Goal: Information Seeking & Learning: Check status

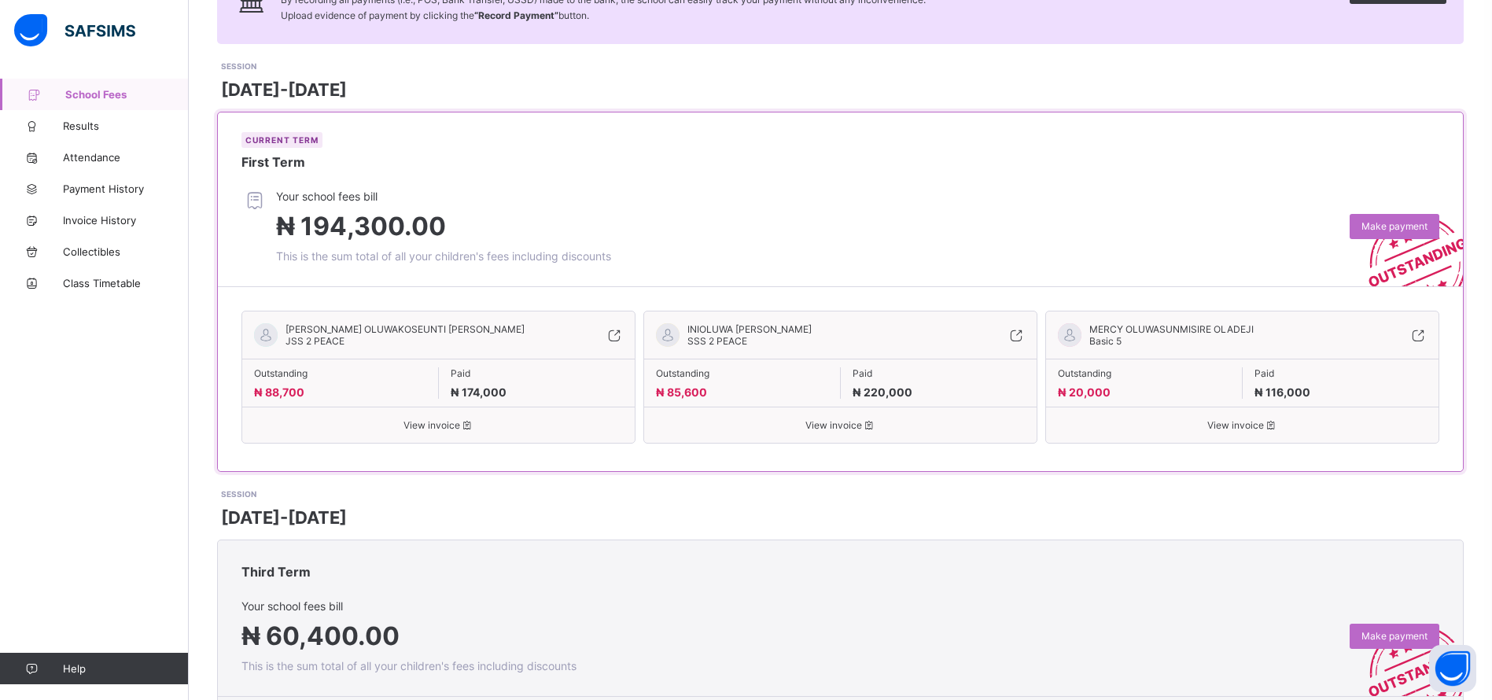
scroll to position [153, 0]
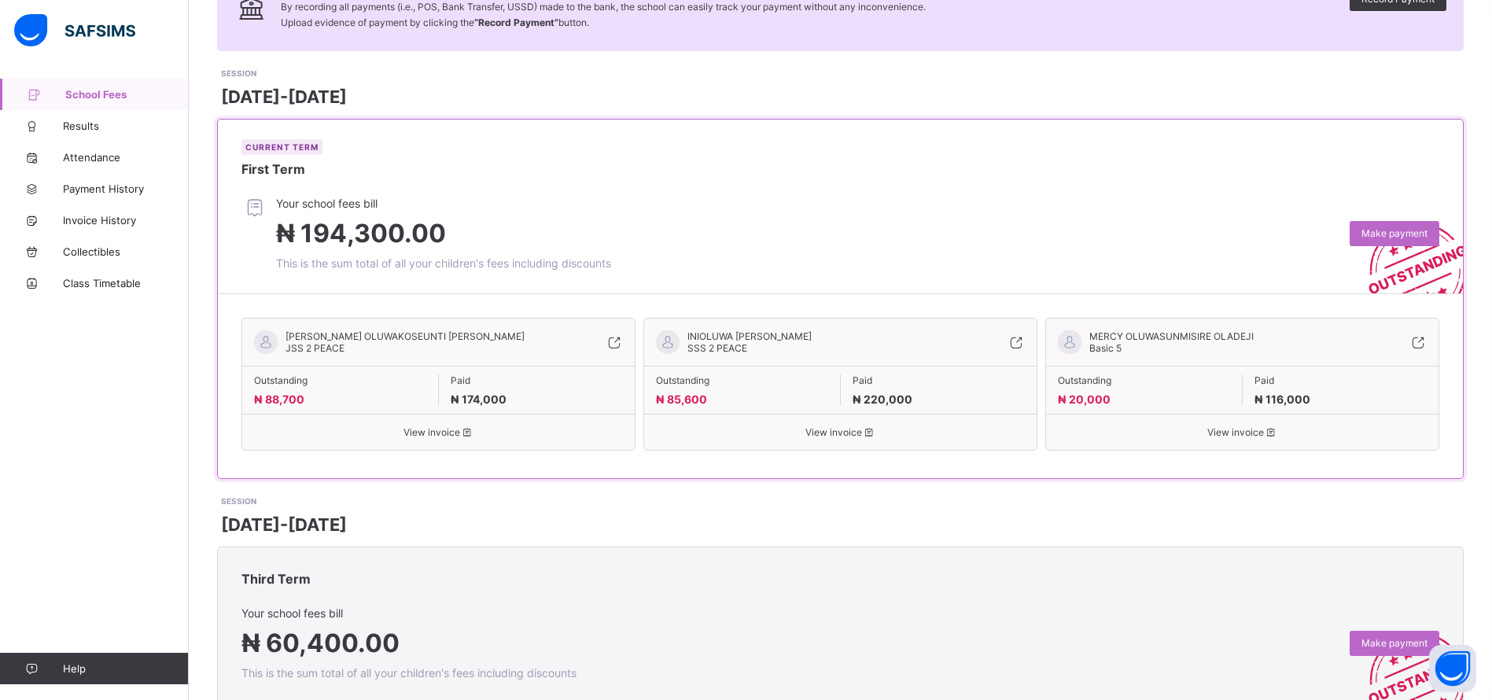
click at [457, 430] on span "View invoice" at bounding box center [438, 432] width 369 height 12
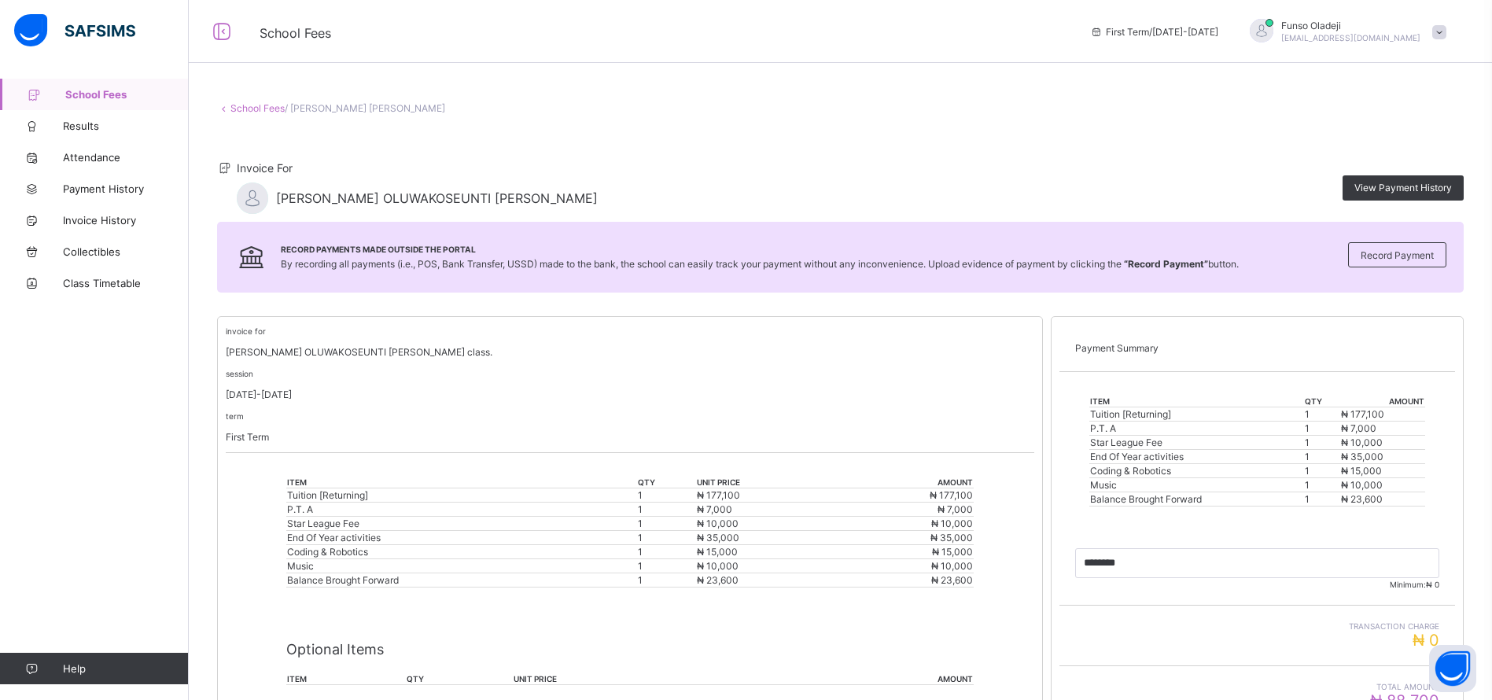
click at [273, 107] on link "School Fees" at bounding box center [257, 108] width 54 height 12
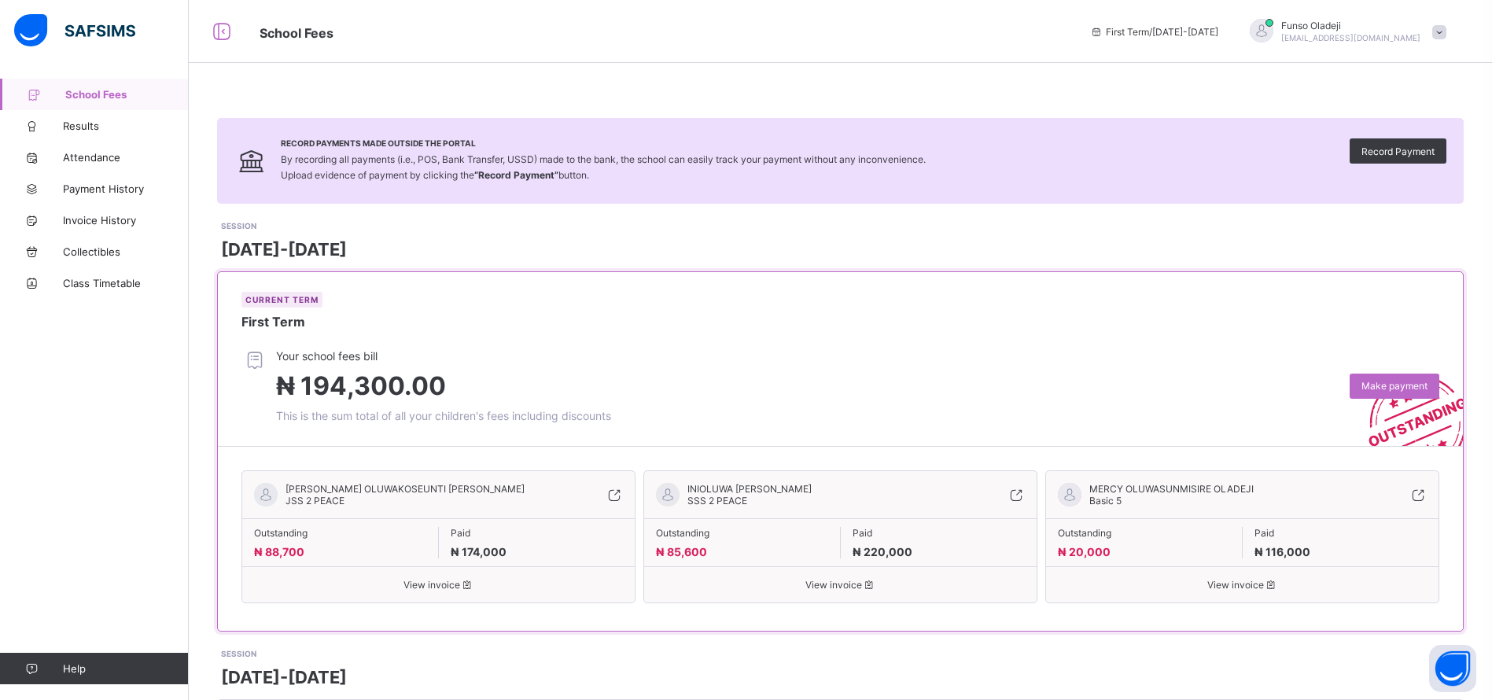
click at [1025, 488] on icon at bounding box center [1015, 495] width 17 height 16
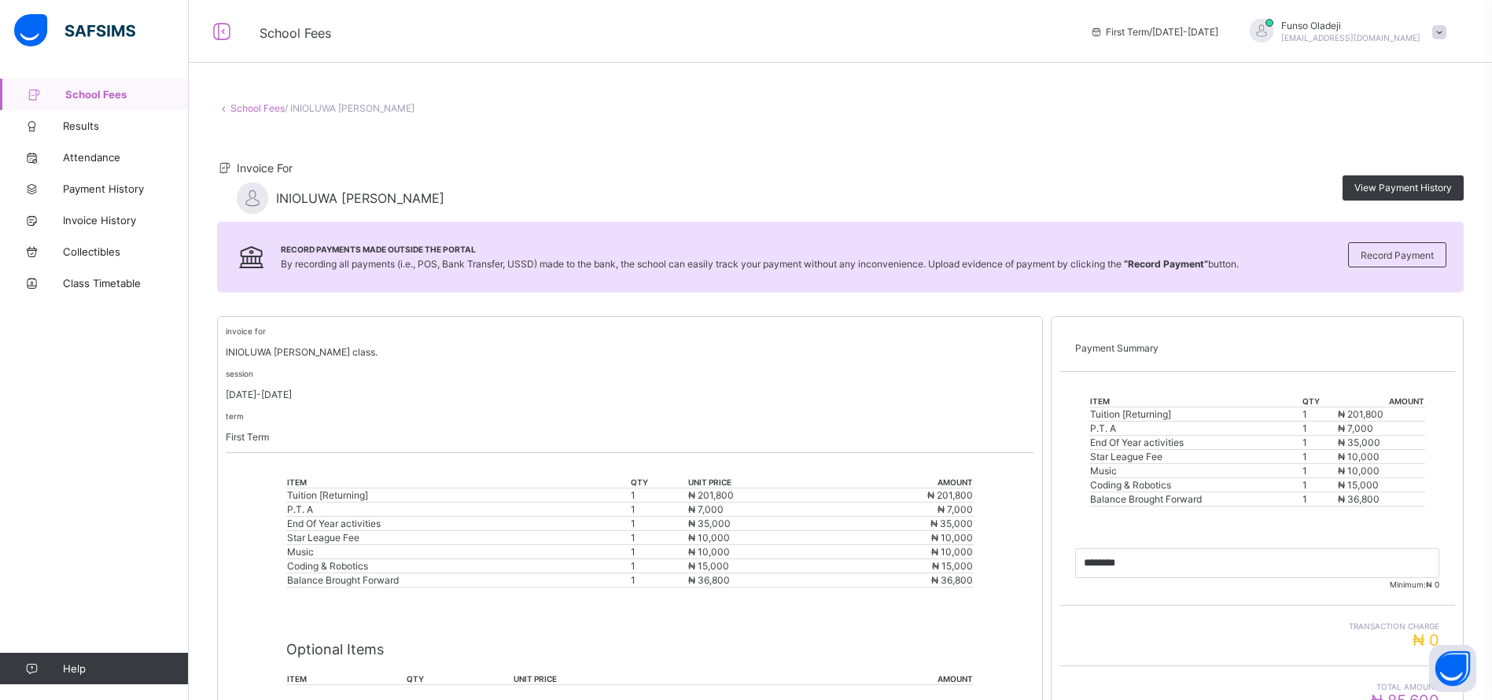
click at [272, 108] on link "School Fees" at bounding box center [257, 108] width 54 height 12
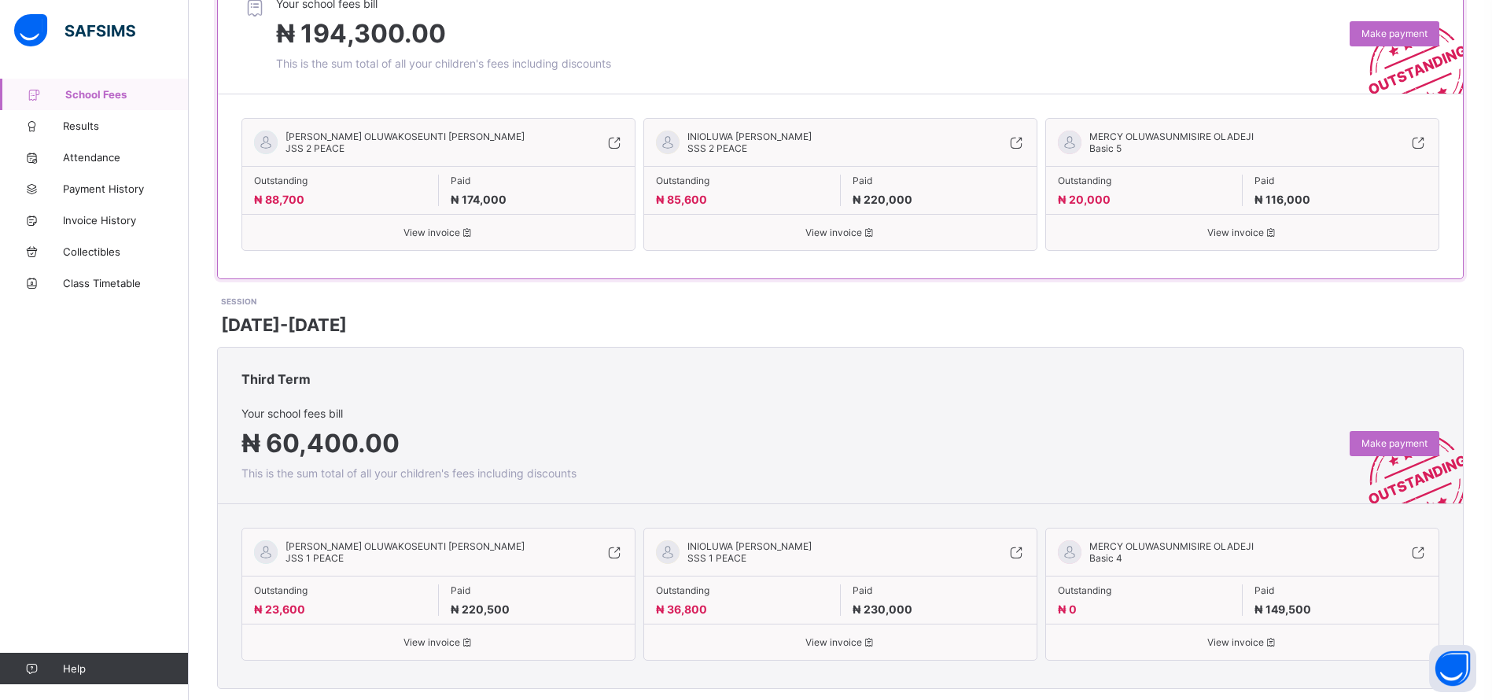
scroll to position [349, 0]
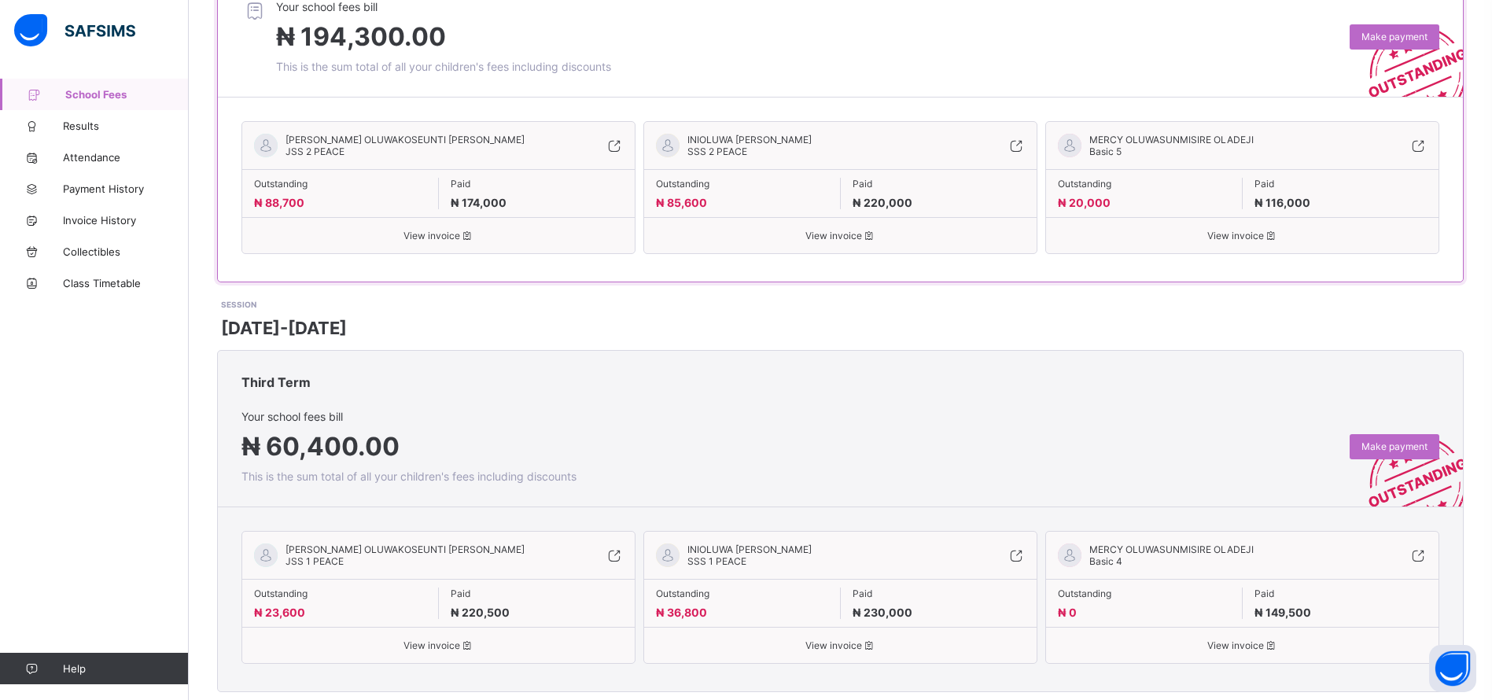
click at [435, 232] on span "View invoice" at bounding box center [438, 236] width 369 height 12
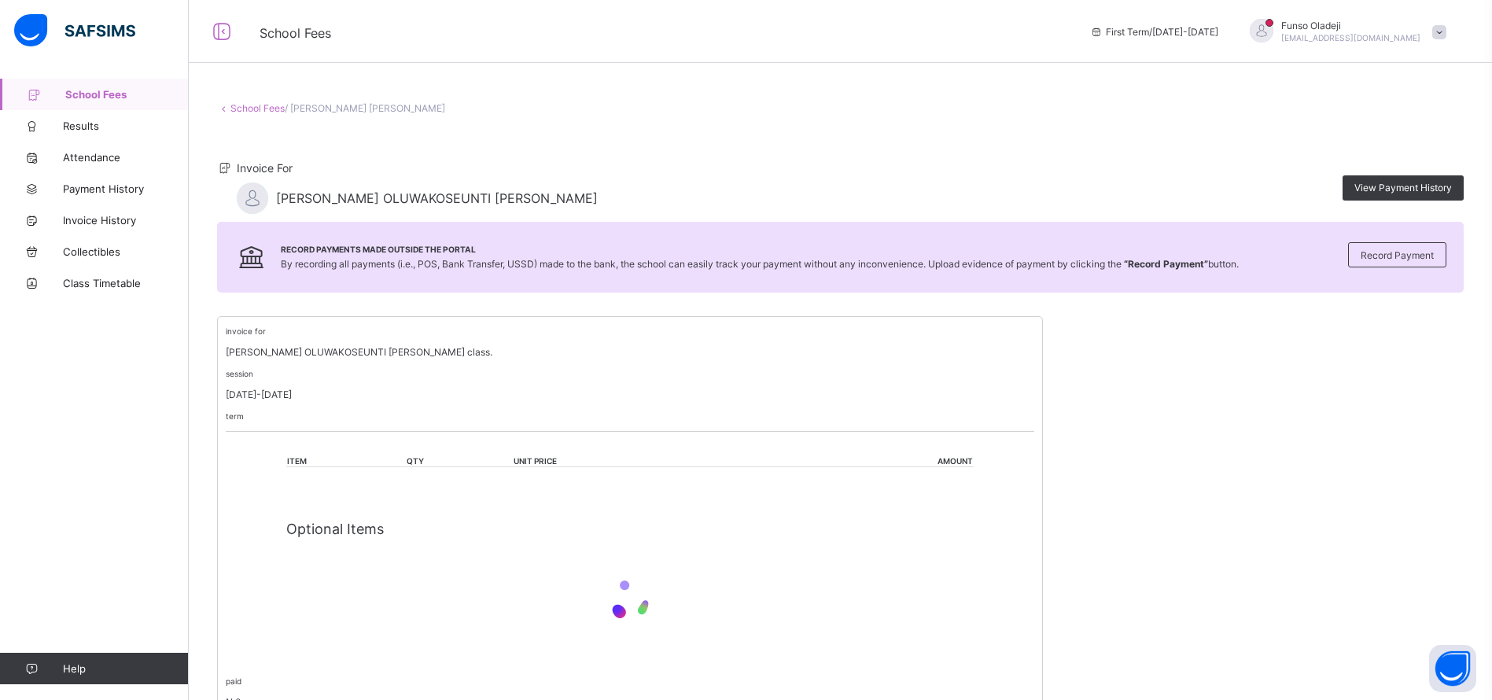
scroll to position [12, 0]
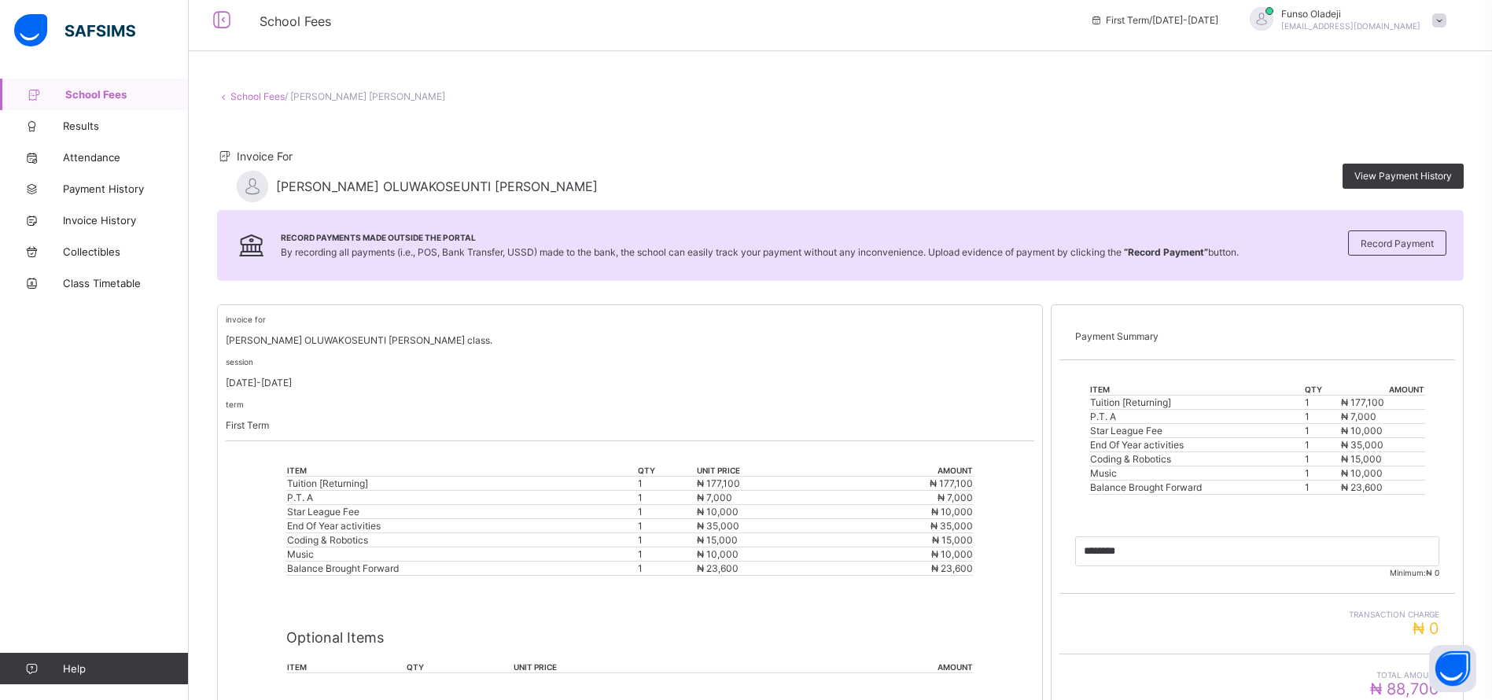
click at [270, 98] on link "School Fees" at bounding box center [257, 96] width 54 height 12
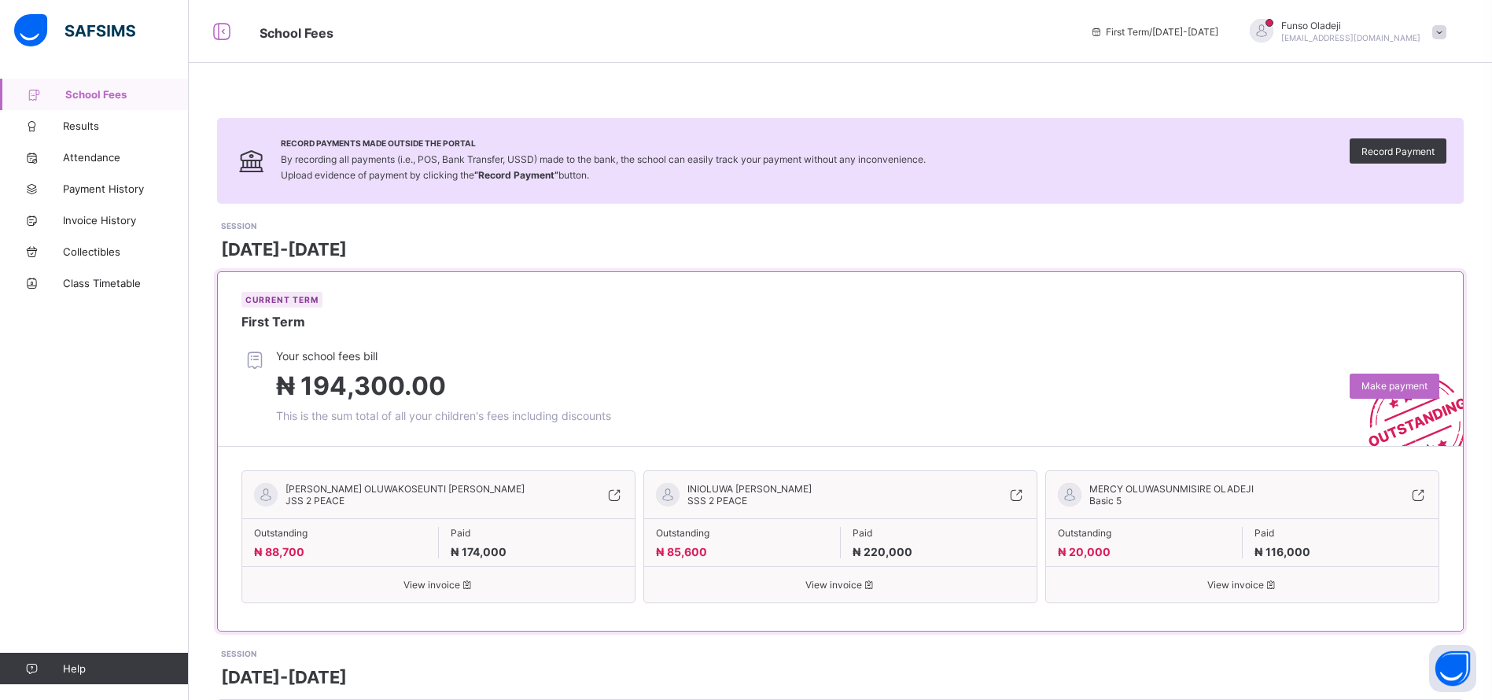
click at [850, 581] on span "View invoice" at bounding box center [840, 585] width 369 height 12
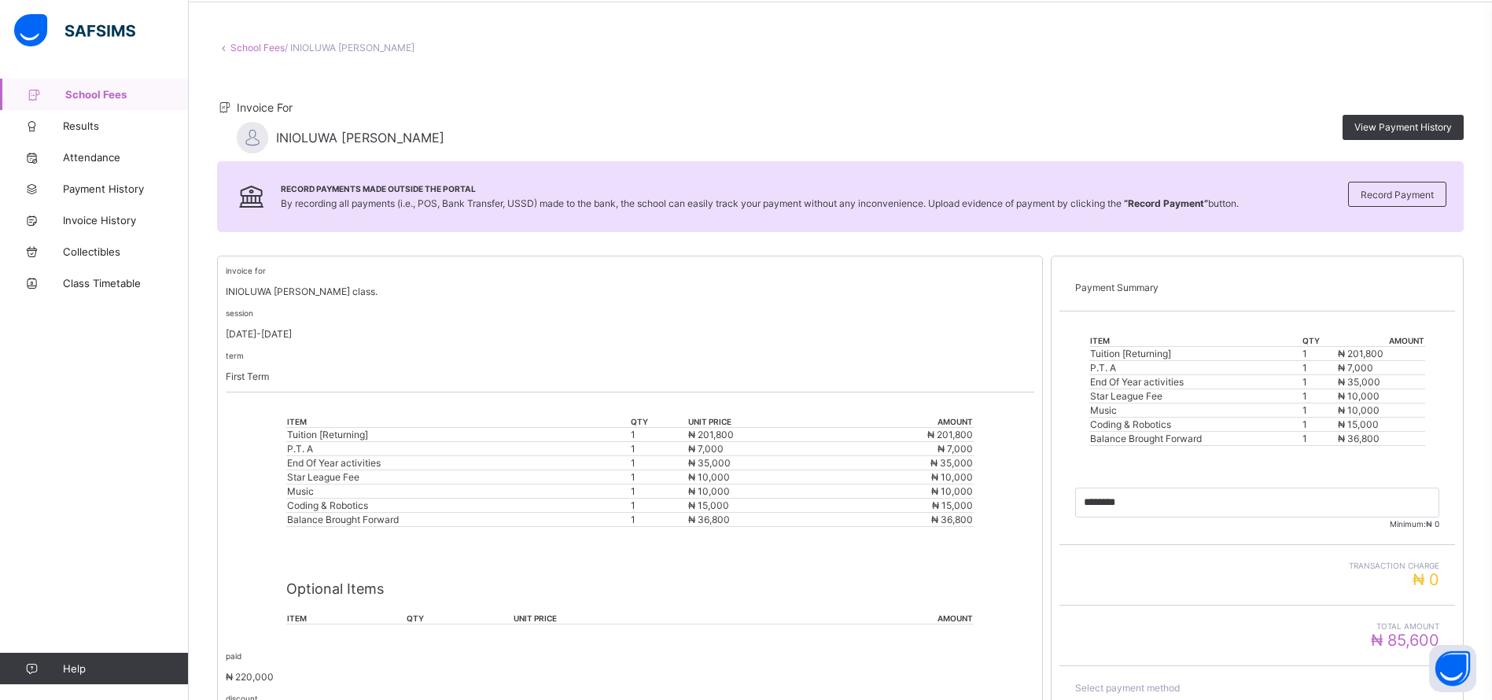
scroll to position [51, 0]
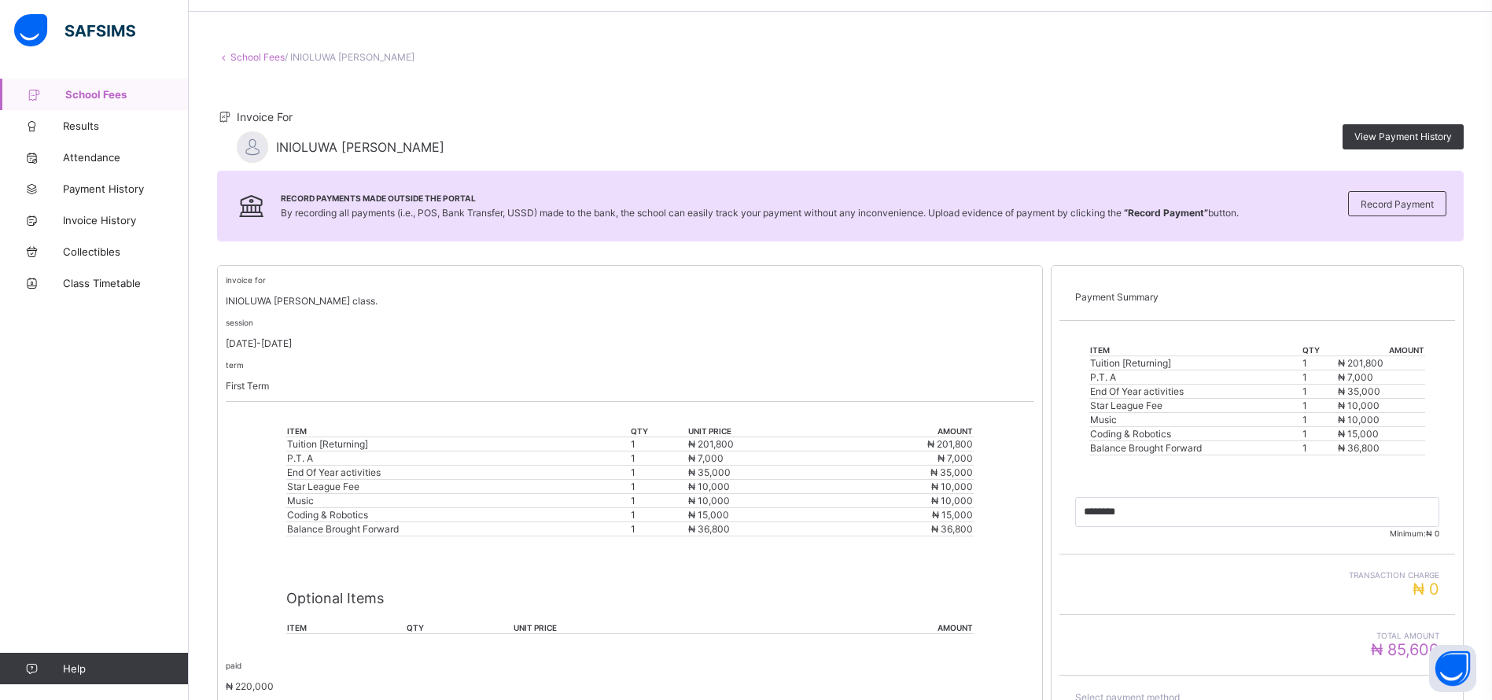
click at [274, 57] on link "School Fees" at bounding box center [257, 57] width 54 height 12
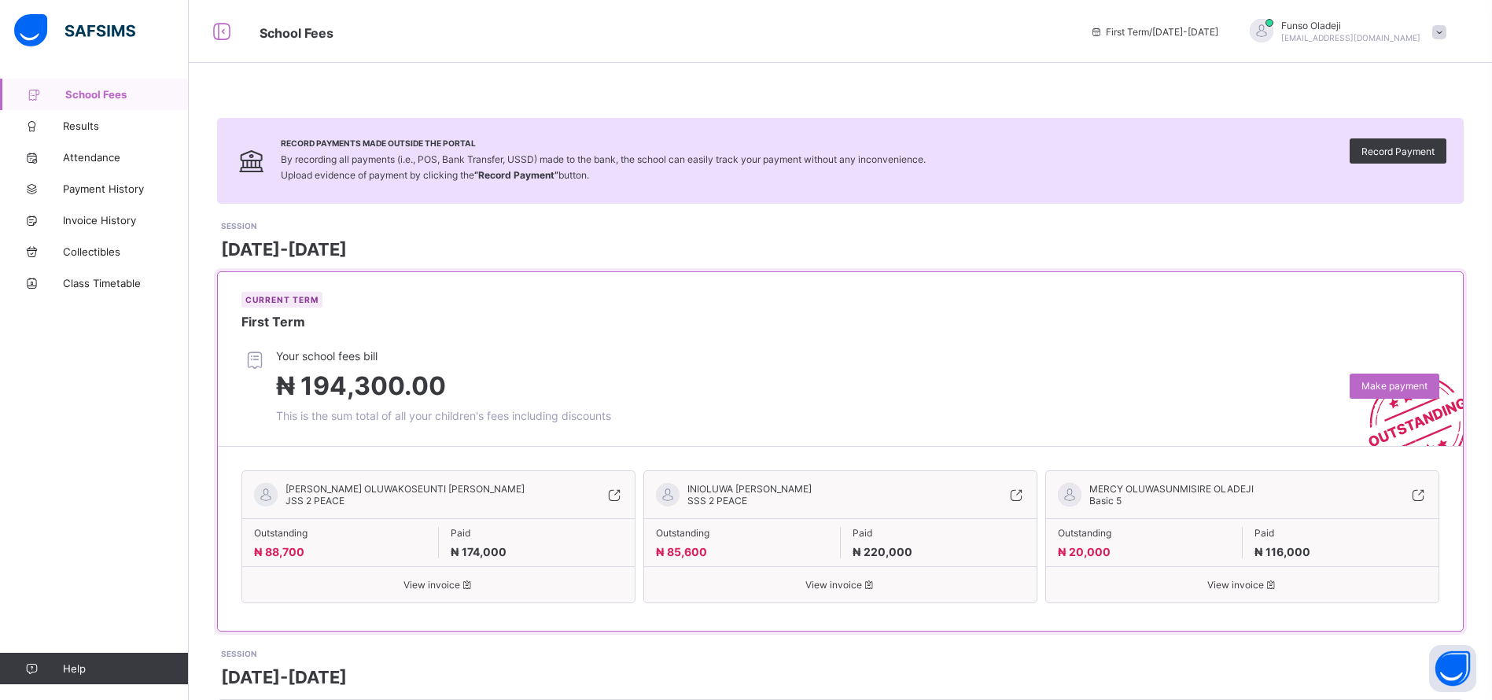
click at [911, 69] on div "Record Payments Made Outside the Portal By recording all payments (i.e., POS, B…" at bounding box center [840, 540] width 1303 height 1080
click at [614, 489] on icon at bounding box center [613, 495] width 17 height 16
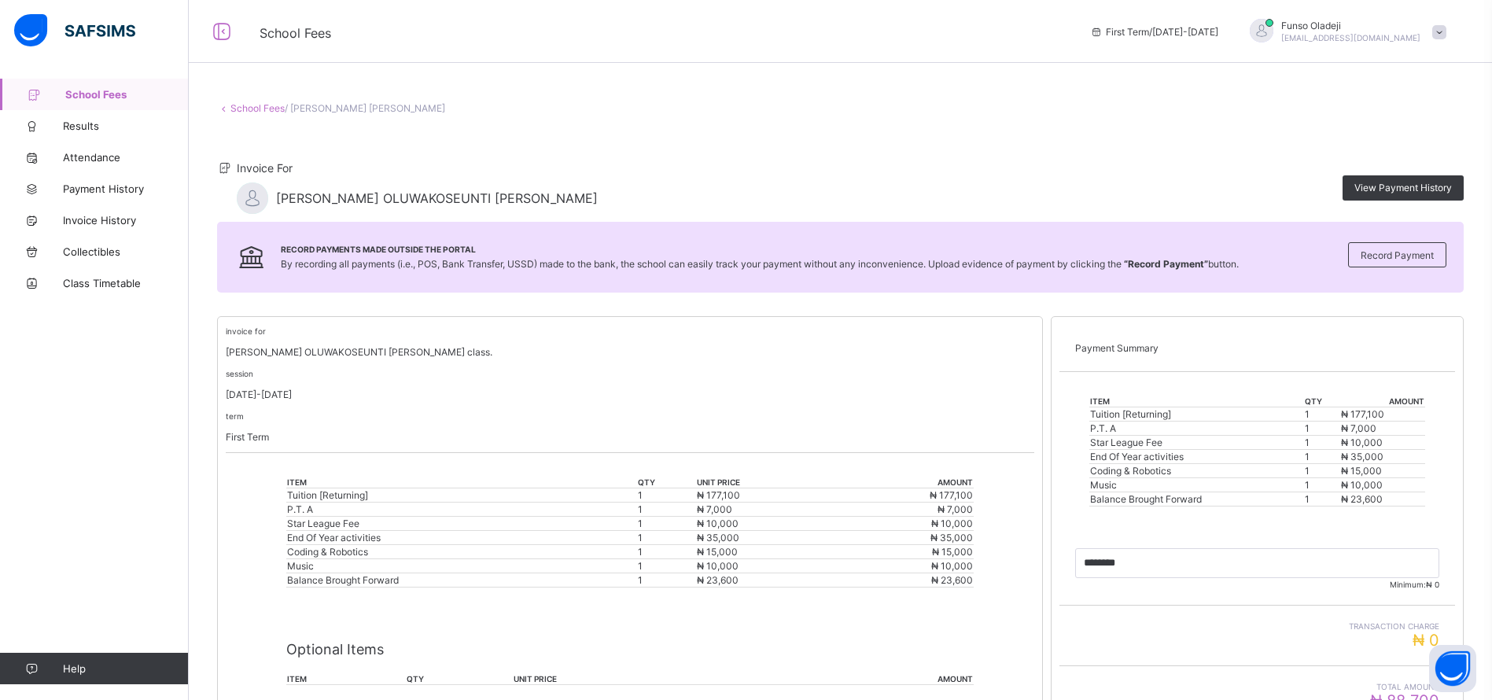
click at [274, 107] on link "School Fees" at bounding box center [257, 108] width 54 height 12
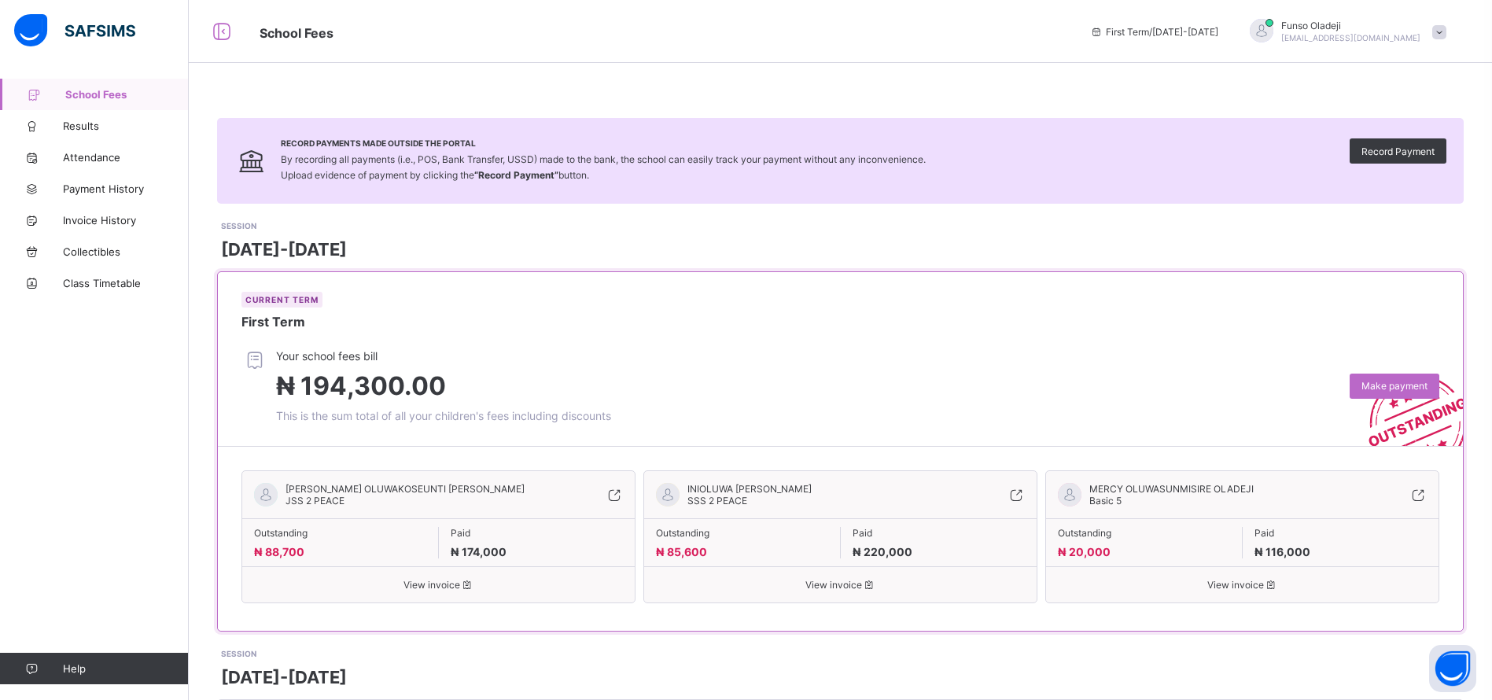
click at [1264, 583] on span "View invoice" at bounding box center [1242, 585] width 369 height 12
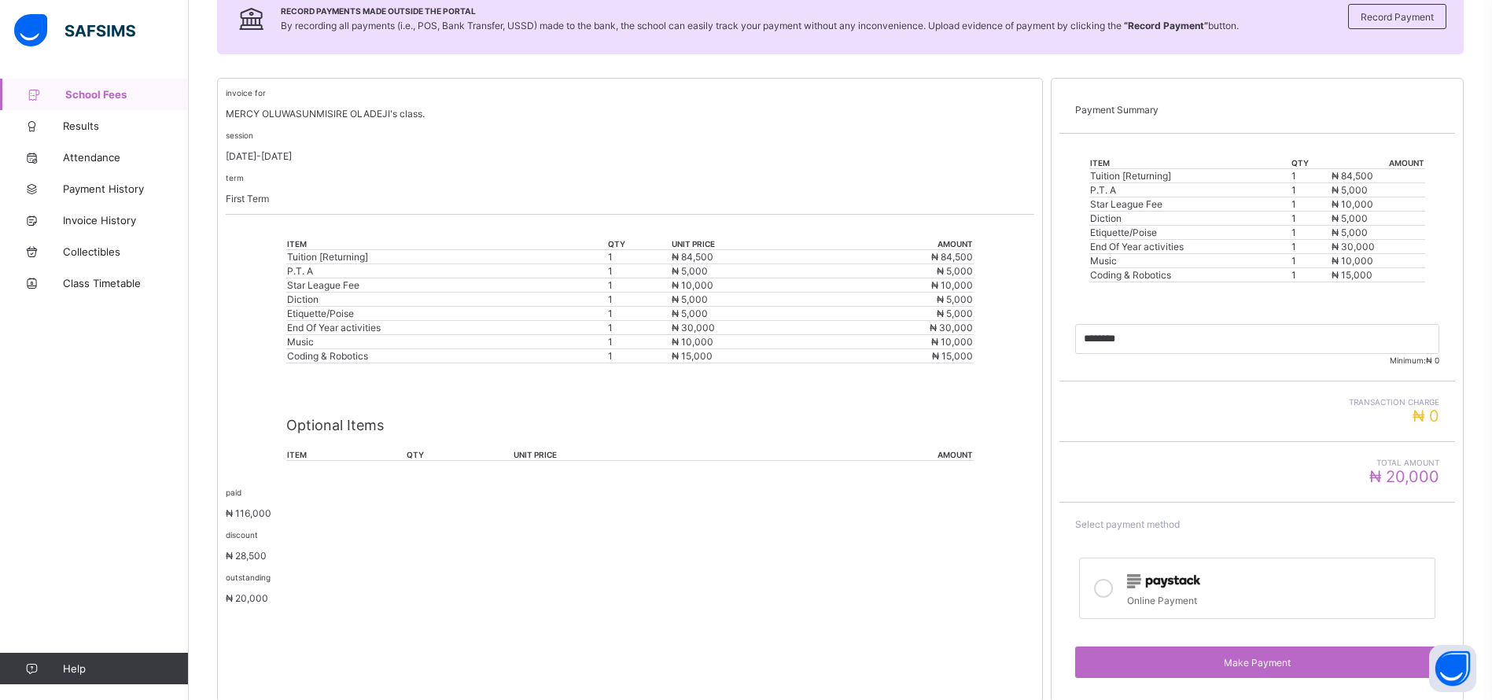
scroll to position [240, 0]
drag, startPoint x: 686, startPoint y: 302, endPoint x: 697, endPoint y: 296, distance: 12.7
click at [697, 296] on span "₦ 5,000" at bounding box center [689, 298] width 36 height 12
click at [730, 165] on div "invoice for MERCY OLUWASUNMISIRE OLADEJI's class. session 2025-2026 term First …" at bounding box center [630, 149] width 808 height 128
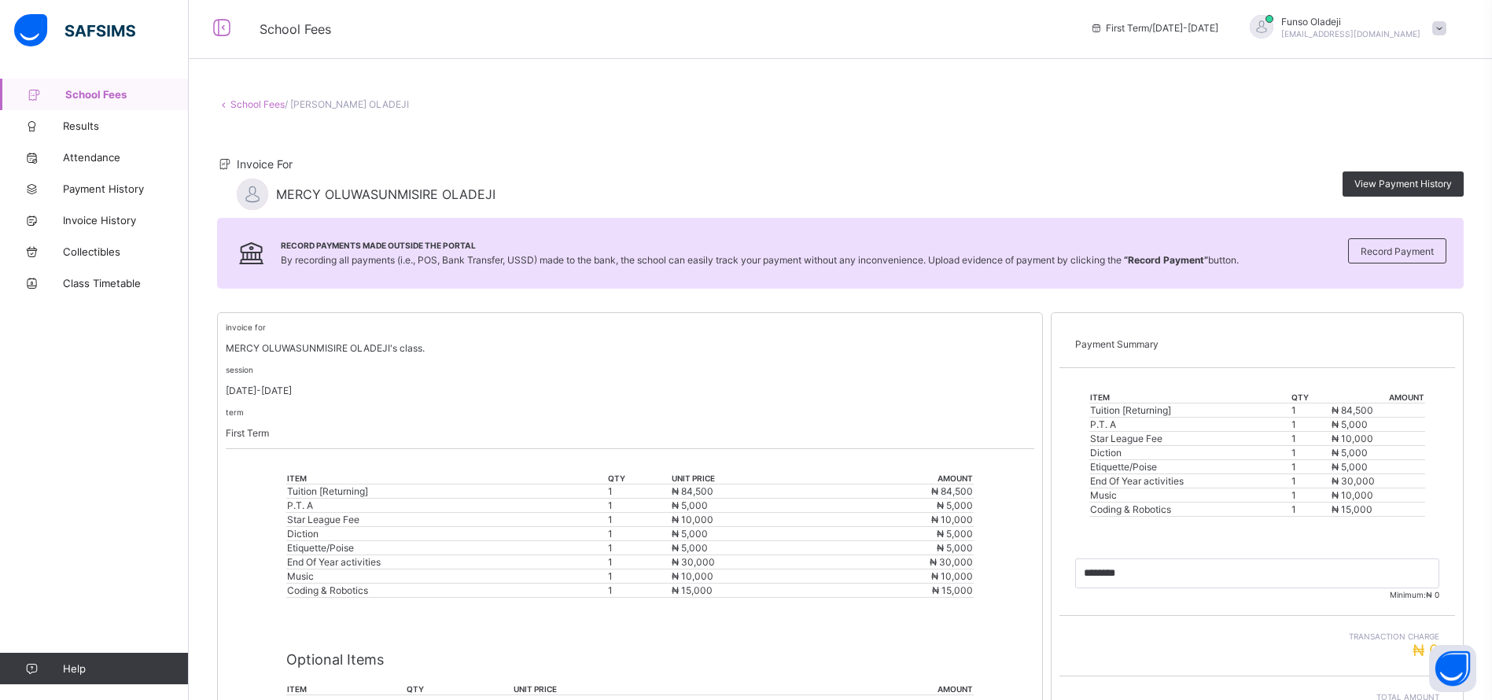
scroll to position [0, 0]
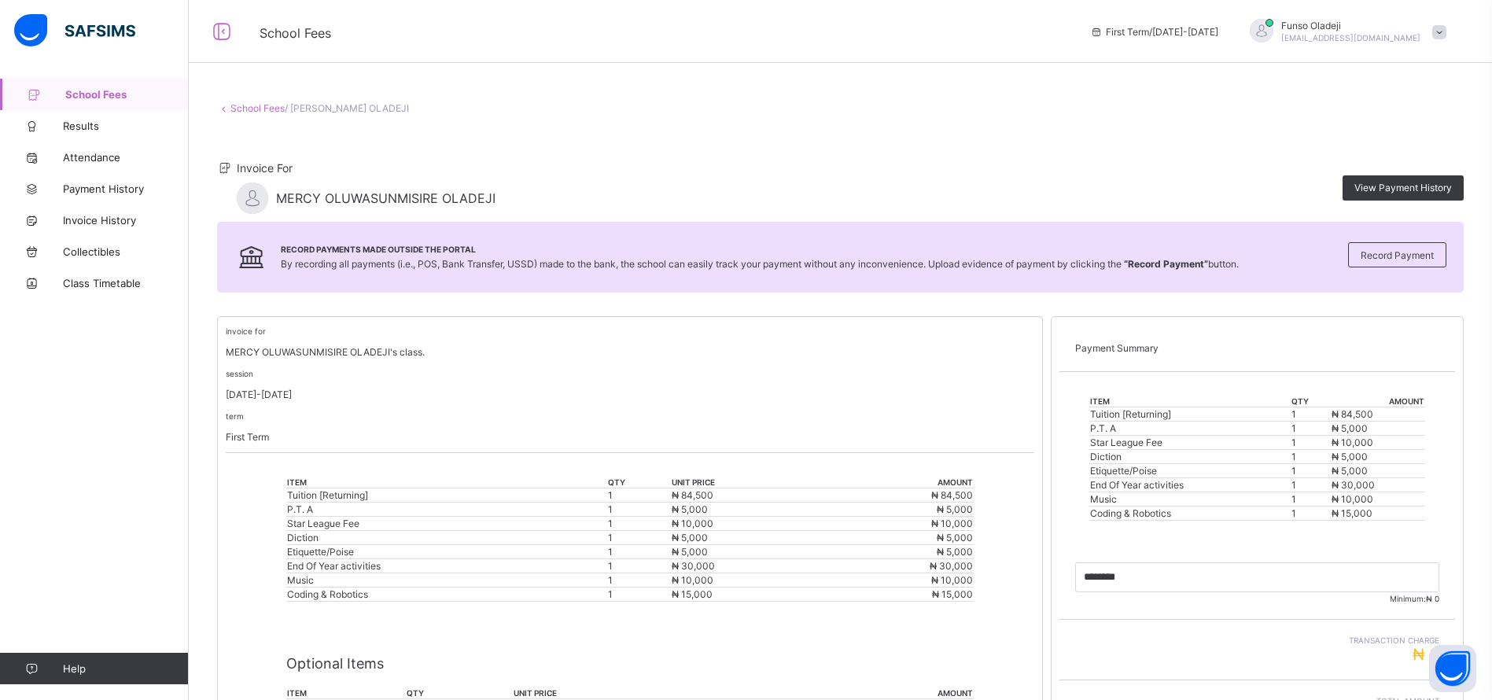
click at [264, 104] on link "School Fees" at bounding box center [257, 108] width 54 height 12
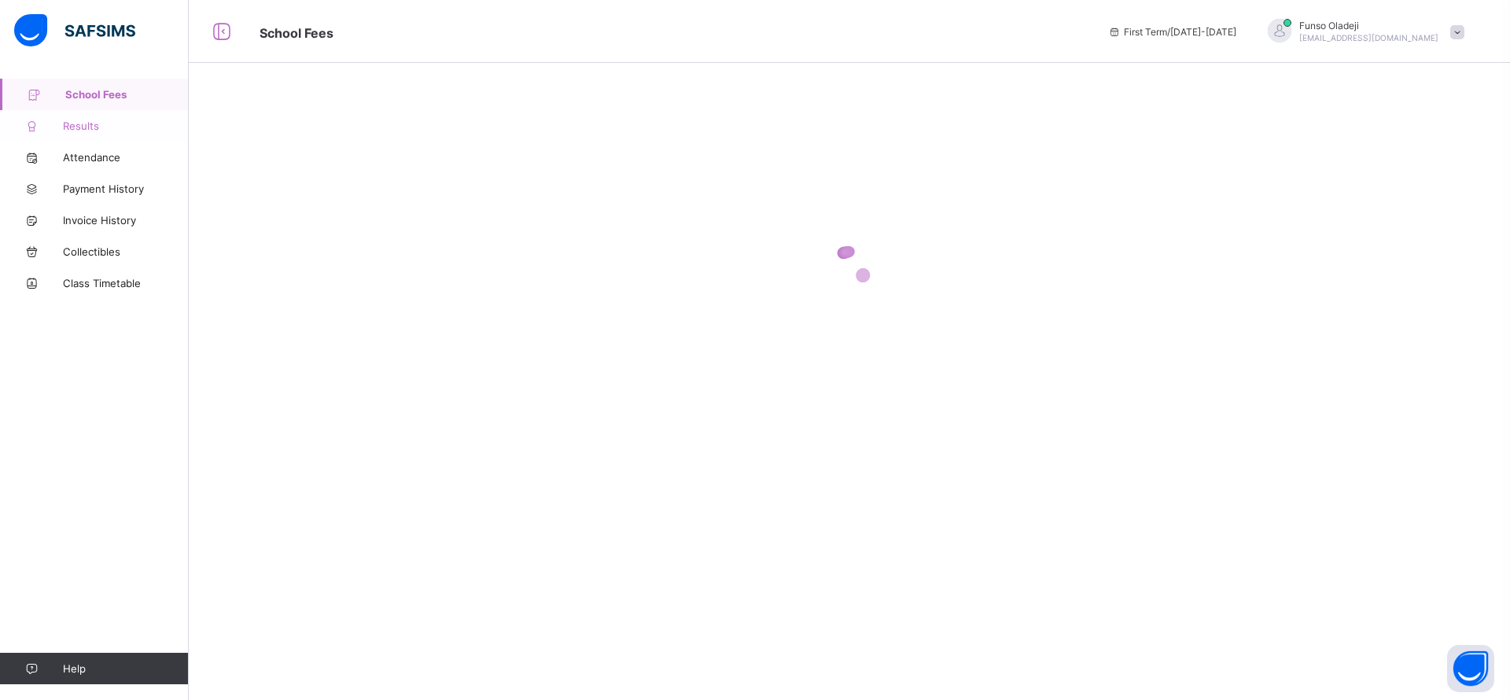
click at [83, 122] on span "Results" at bounding box center [126, 126] width 126 height 13
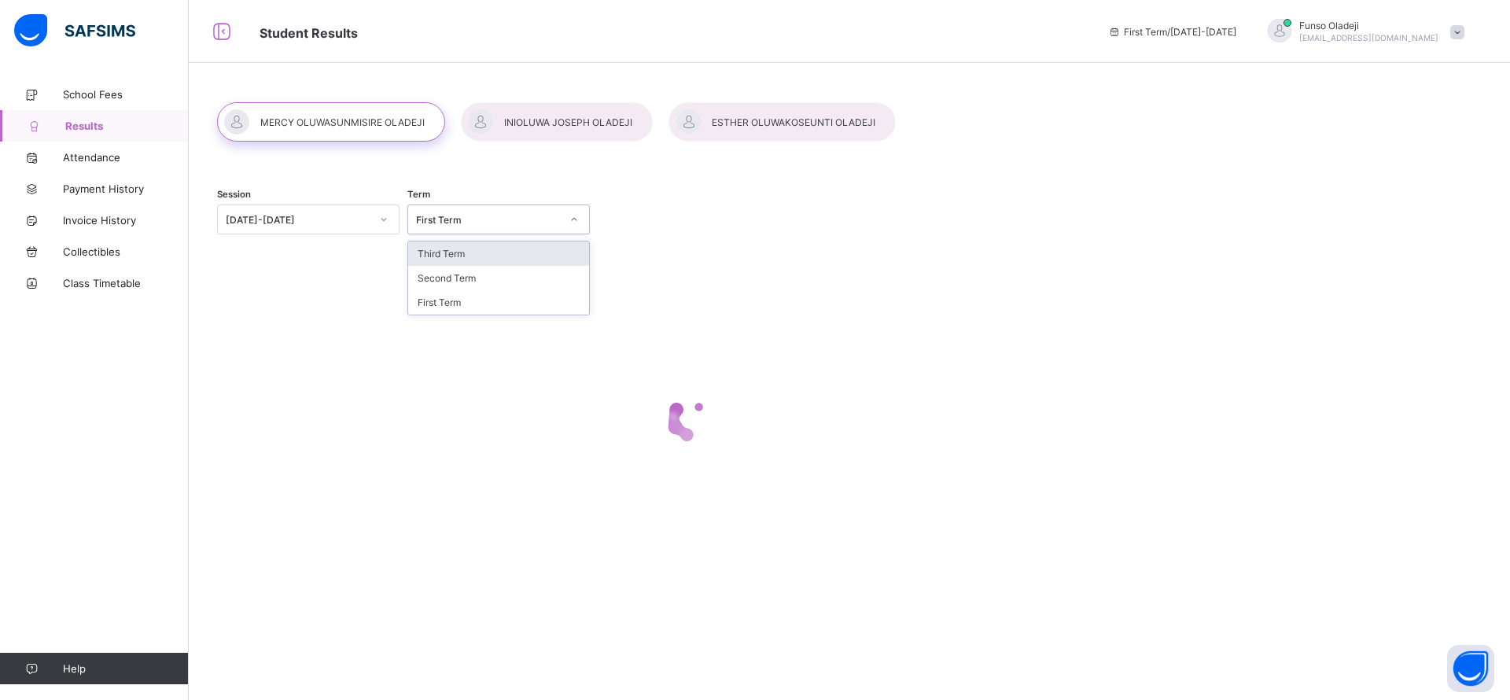
click at [506, 223] on div "First Term" at bounding box center [488, 220] width 145 height 12
click at [664, 219] on div "Session 2025-2026 Term option Third Term focused, 1 of 3. 3 results available. …" at bounding box center [689, 221] width 944 height 97
click at [521, 113] on div at bounding box center [557, 121] width 192 height 39
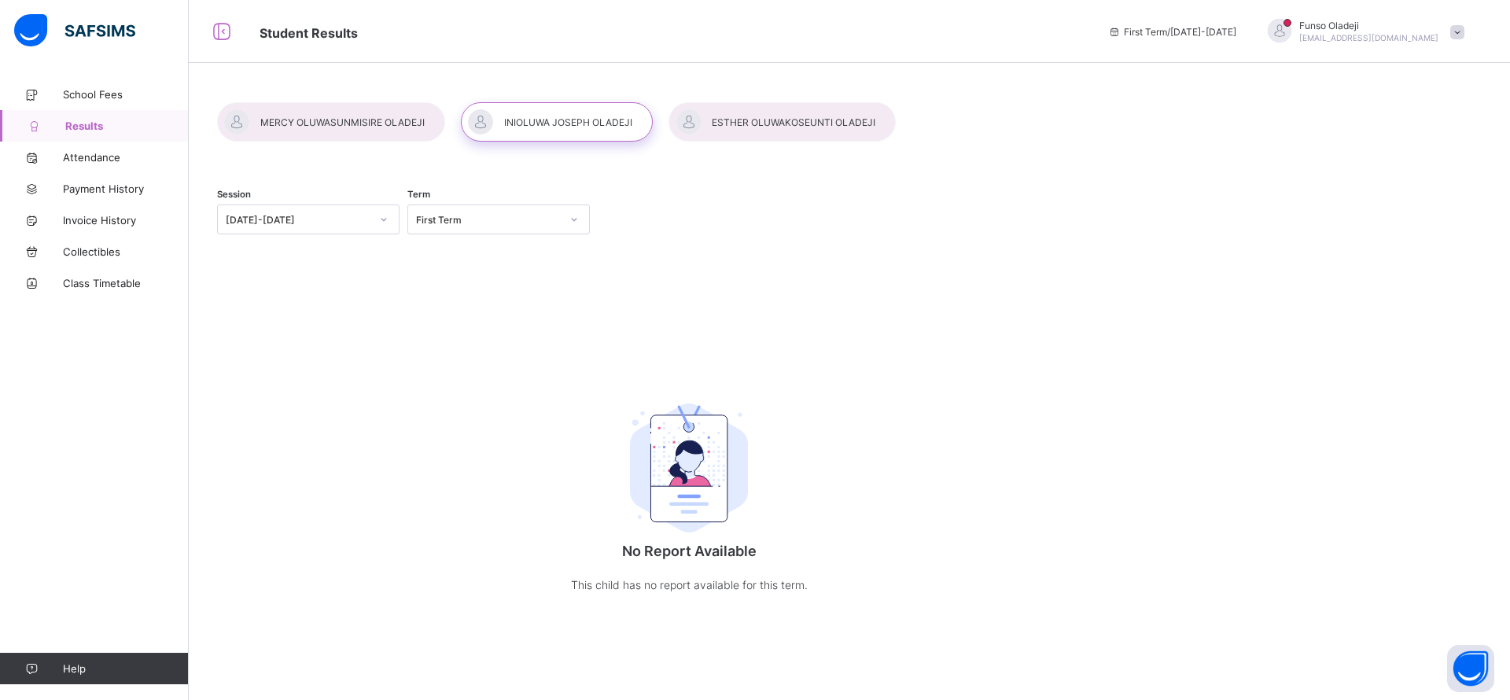
click at [738, 120] on div at bounding box center [781, 121] width 227 height 39
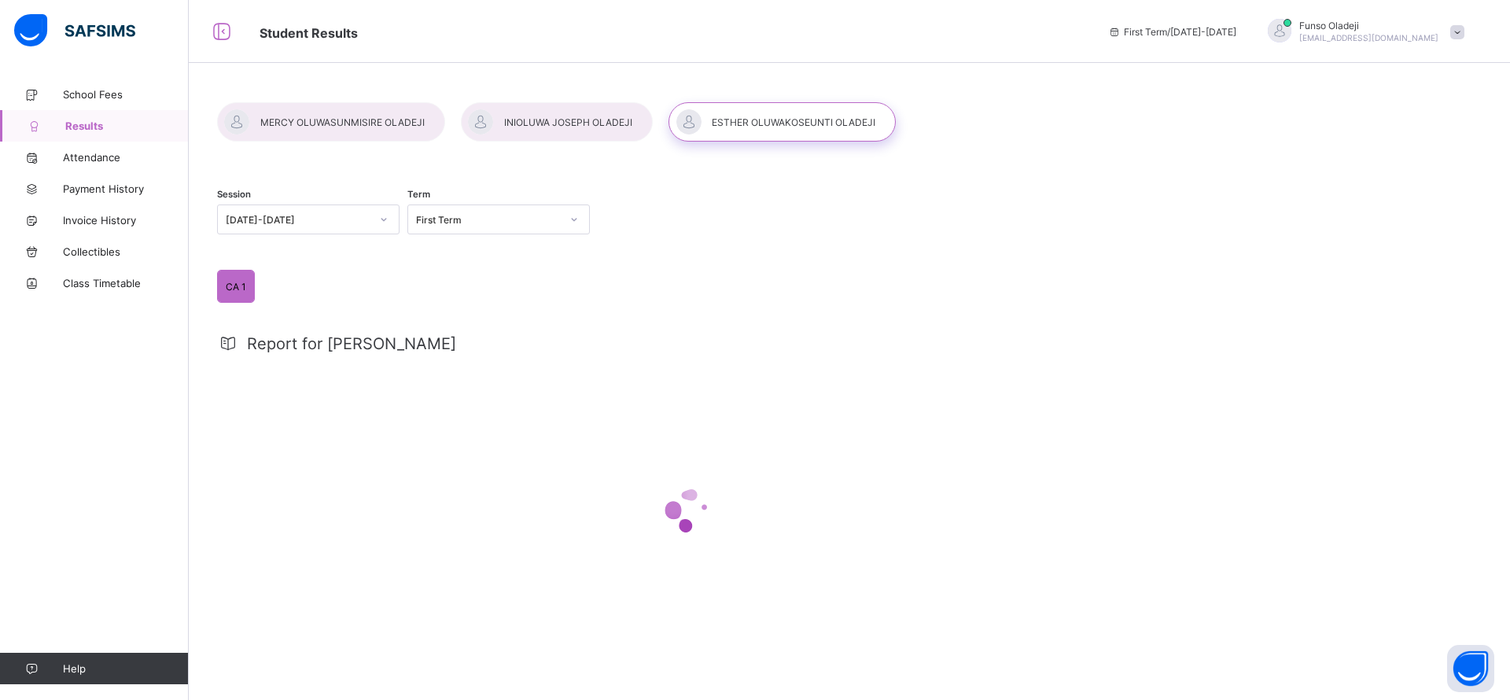
click at [341, 122] on div at bounding box center [331, 121] width 228 height 39
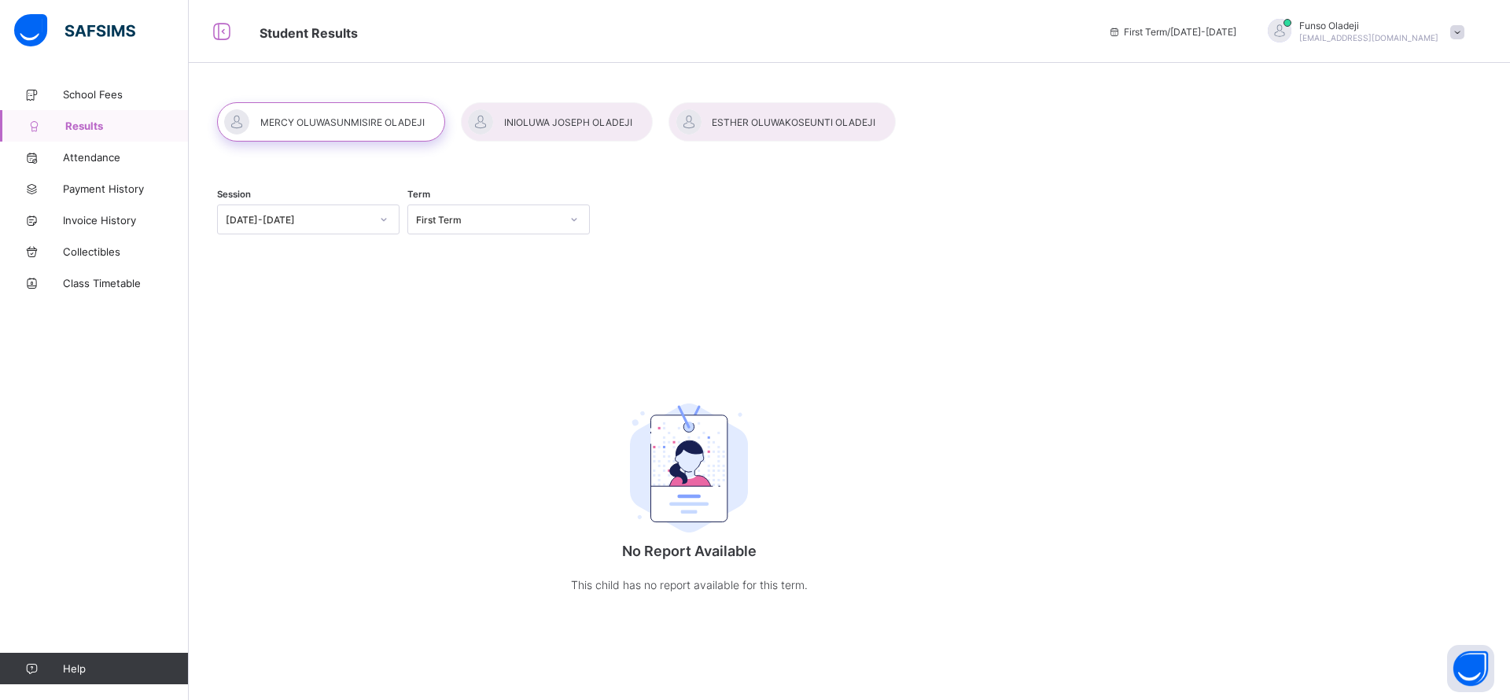
click at [703, 128] on div at bounding box center [781, 121] width 227 height 39
